Goal: Task Accomplishment & Management: Use online tool/utility

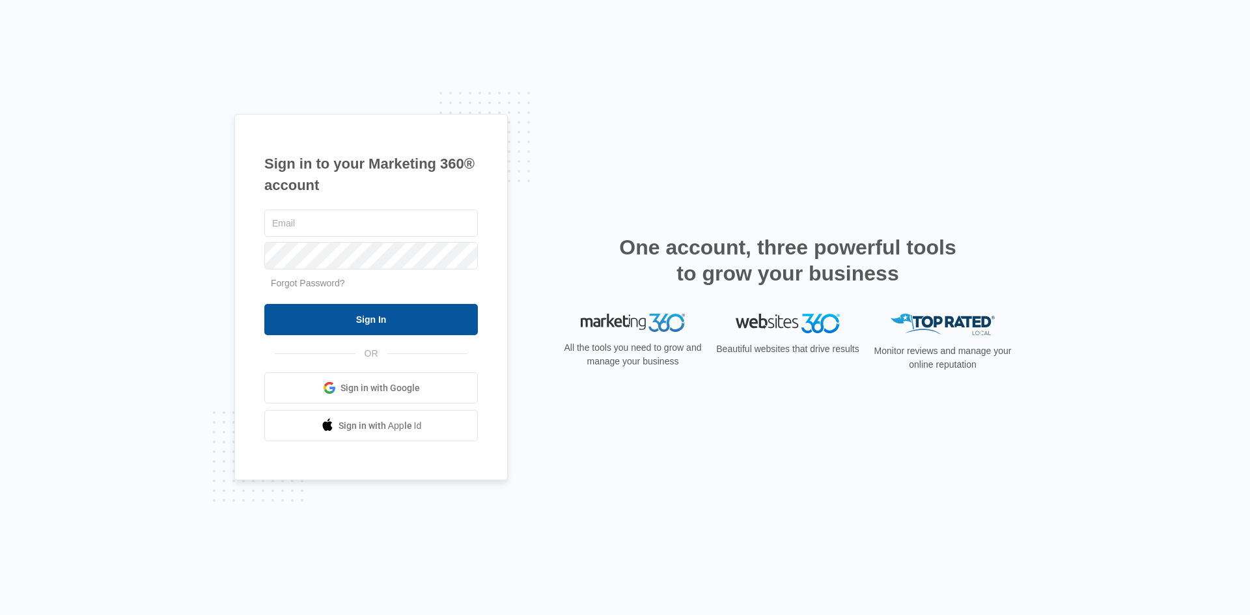
type input "[PERSON_NAME][EMAIL_ADDRESS][DOMAIN_NAME]"
click at [465, 325] on input "Sign In" at bounding box center [371, 319] width 214 height 31
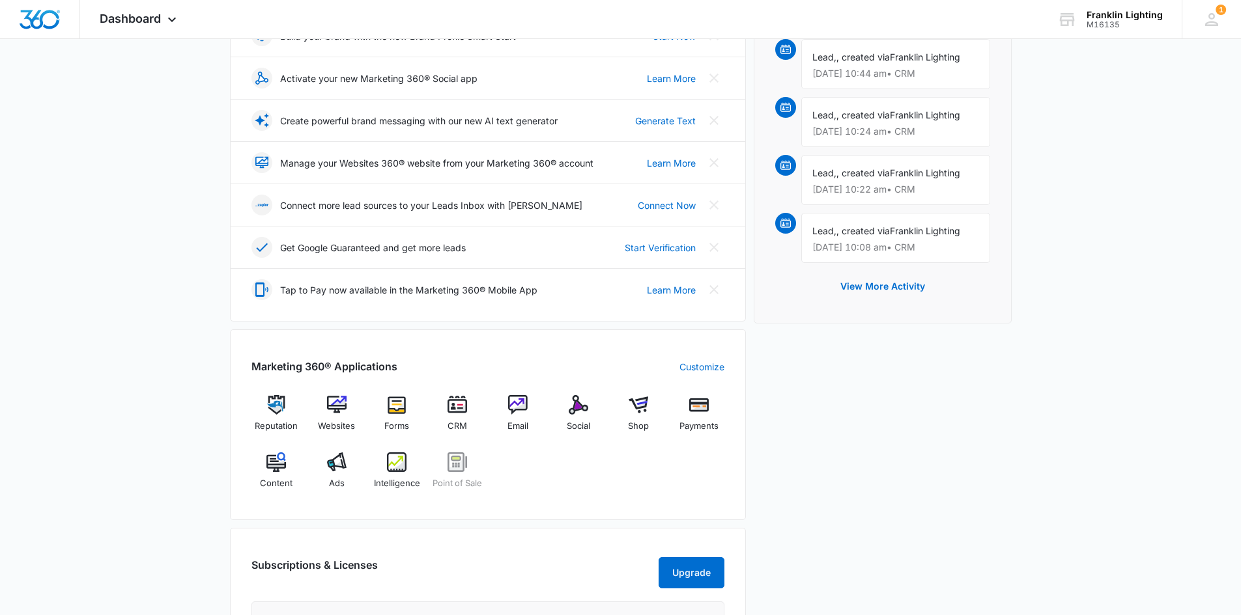
scroll to position [261, 0]
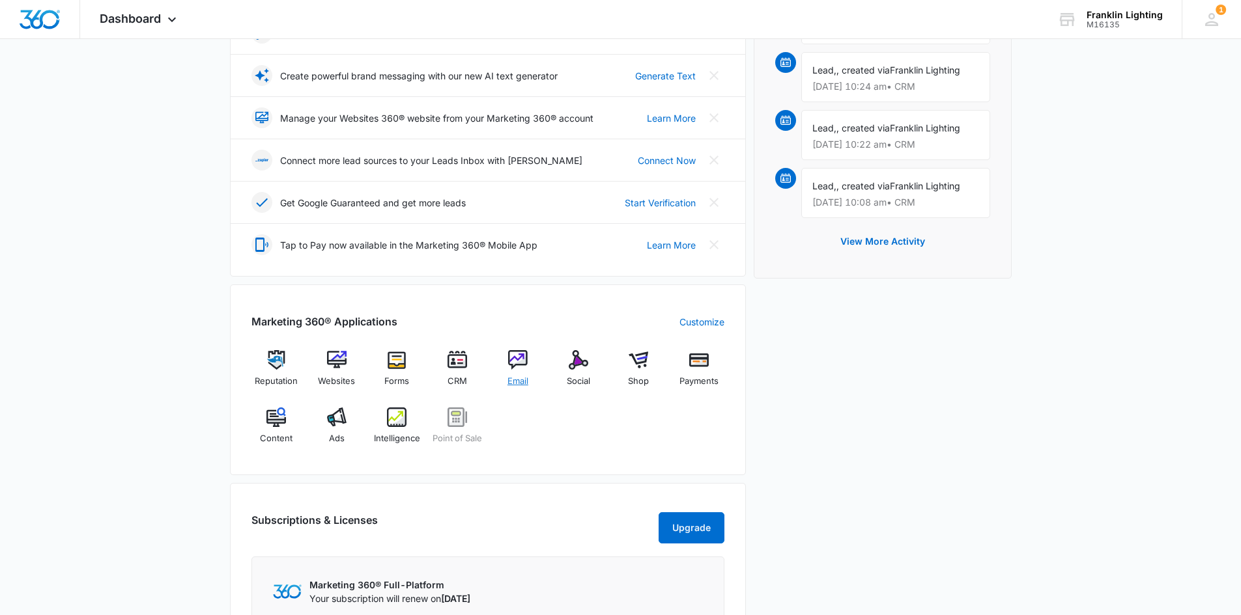
click at [512, 364] on img at bounding box center [518, 360] width 20 height 20
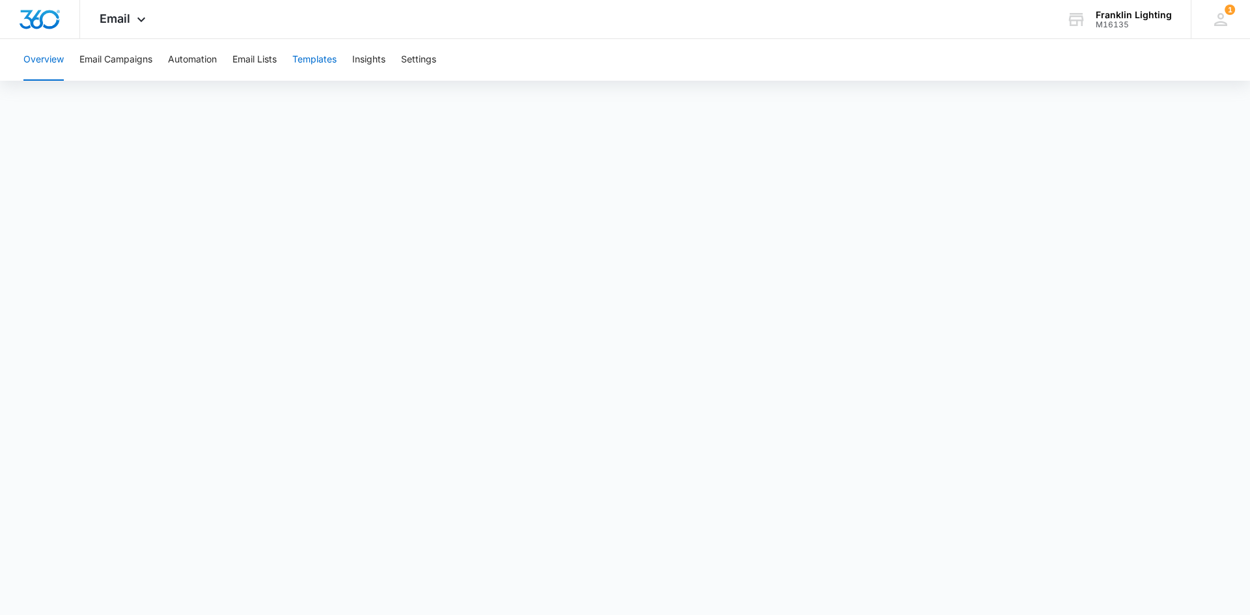
click at [322, 62] on button "Templates" at bounding box center [314, 60] width 44 height 42
